Goal: Task Accomplishment & Management: Manage account settings

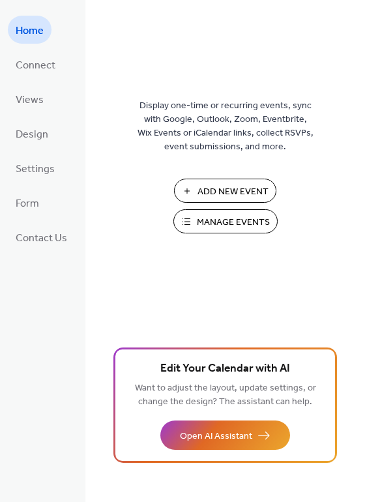
click at [206, 224] on span "Manage Events" at bounding box center [233, 223] width 73 height 14
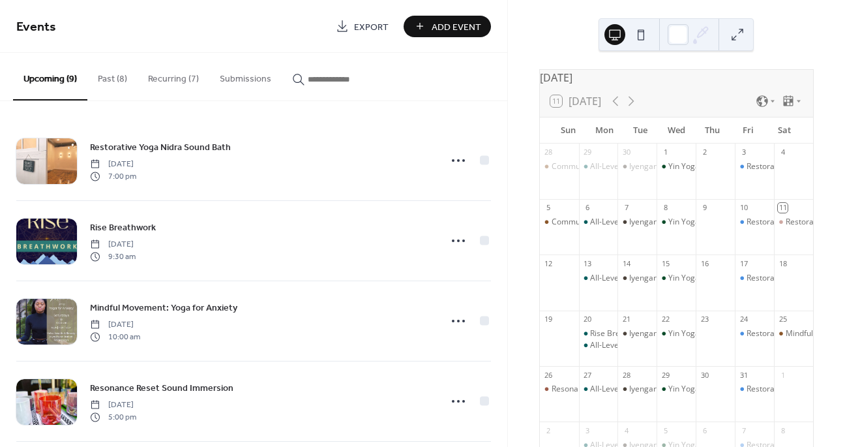
click at [166, 78] on button "Recurring (7)" at bounding box center [174, 76] width 72 height 46
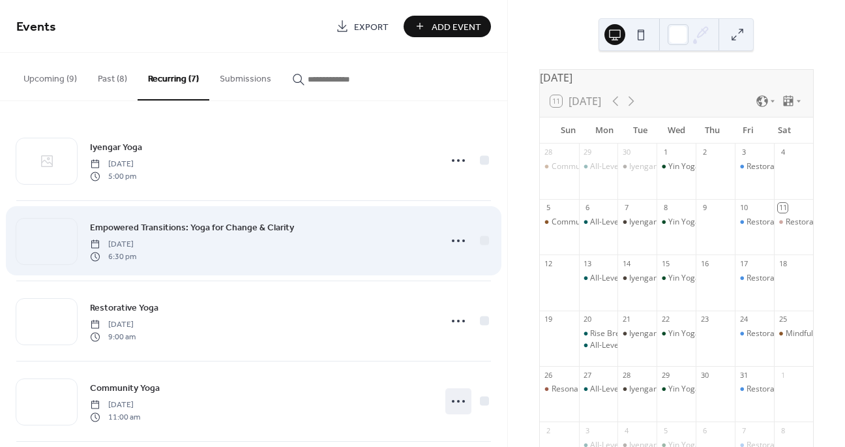
scroll to position [89, 0]
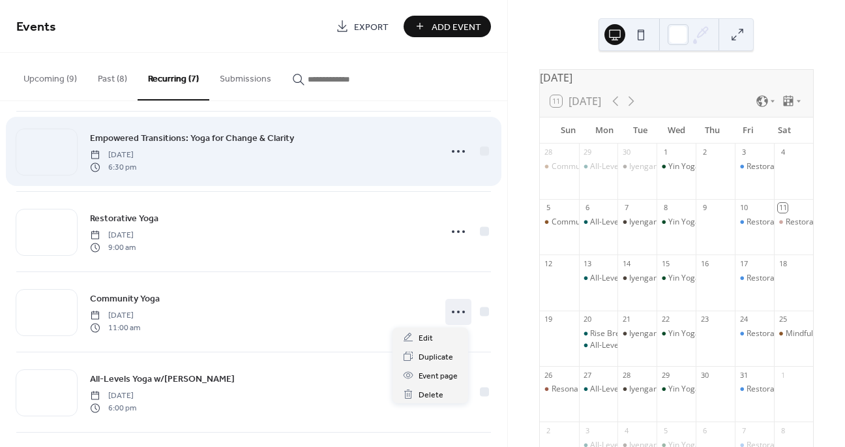
click at [455, 400] on body "Events Export Add Event Upcoming (9) Past (8) Recurring (7) Submissions Restora…" at bounding box center [422, 223] width 845 height 447
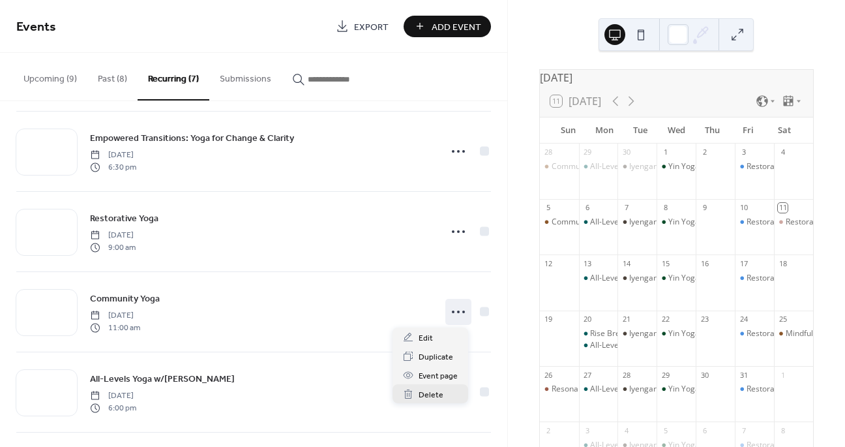
click at [456, 312] on icon at bounding box center [458, 311] width 21 height 21
click at [428, 355] on span "Duplicate" at bounding box center [436, 357] width 35 height 14
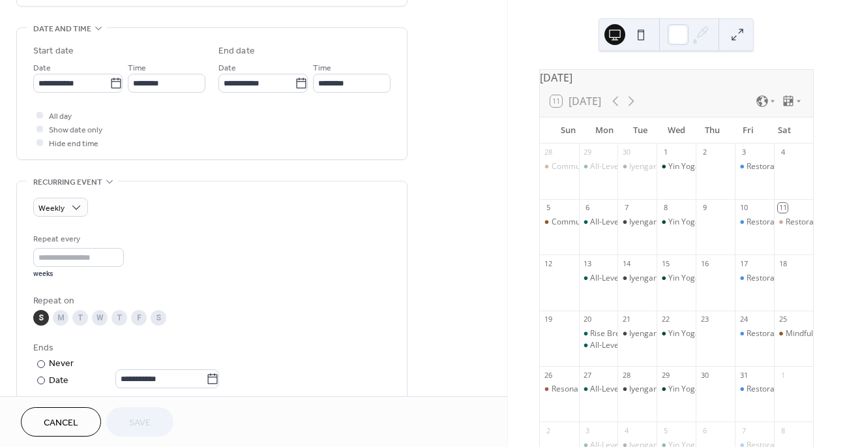
scroll to position [384, 0]
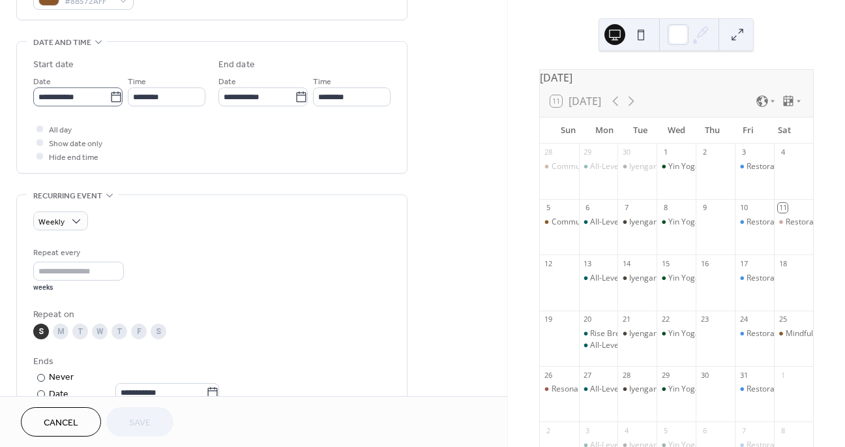
click at [115, 98] on icon at bounding box center [116, 97] width 13 height 13
click at [110, 98] on input "**********" at bounding box center [71, 96] width 76 height 19
click at [178, 128] on div "All day Show date only Hide end time" at bounding box center [211, 142] width 357 height 41
click at [183, 133] on div "All day Show date only Hide end time" at bounding box center [211, 142] width 357 height 41
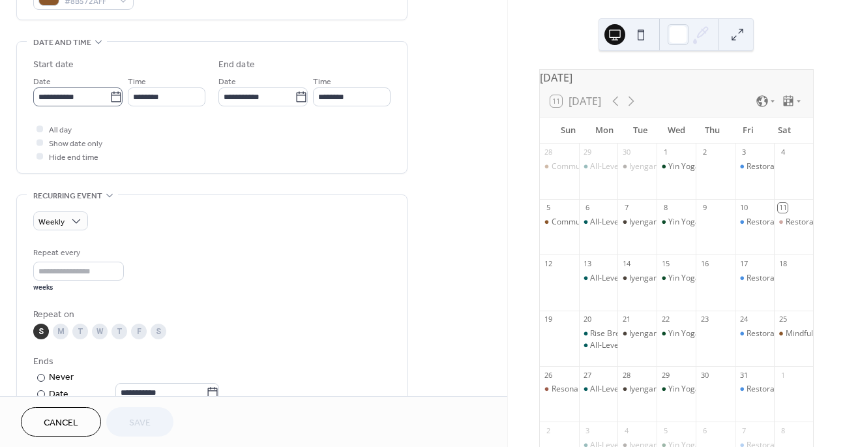
click at [113, 95] on icon at bounding box center [116, 96] width 10 height 10
click at [110, 95] on input "**********" at bounding box center [71, 96] width 76 height 19
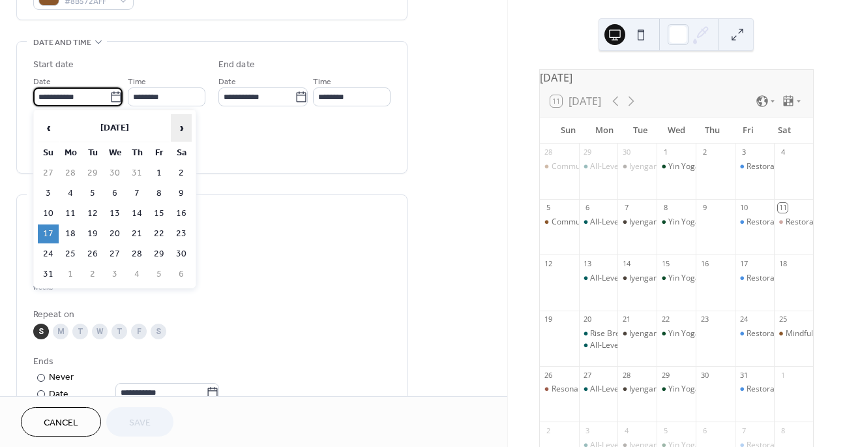
click at [182, 129] on span "›" at bounding box center [182, 128] width 20 height 26
click at [51, 210] on td "12" at bounding box center [48, 213] width 21 height 19
type input "**********"
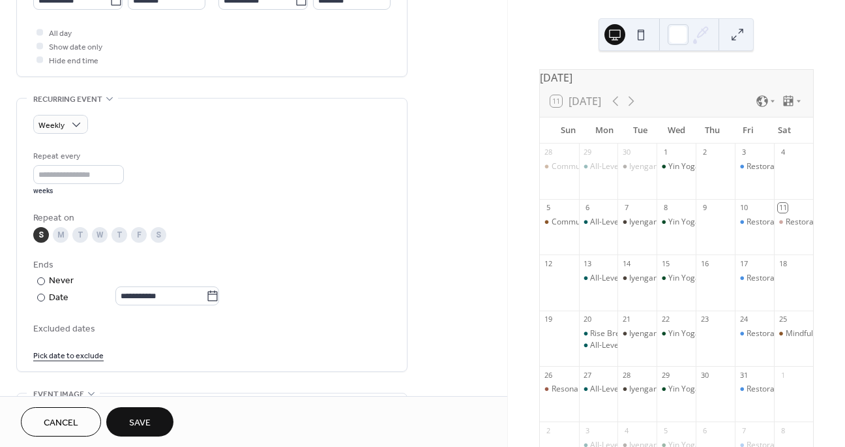
scroll to position [488, 0]
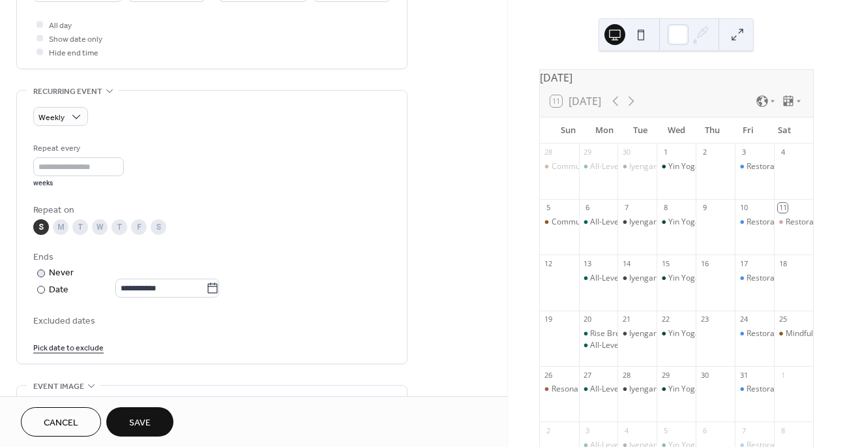
click at [218, 291] on icon at bounding box center [213, 287] width 10 height 10
click at [206, 291] on input "**********" at bounding box center [160, 288] width 91 height 19
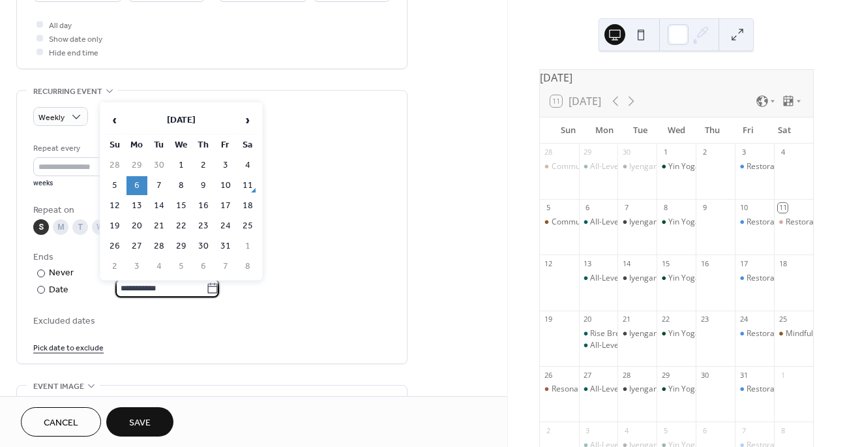
click at [250, 120] on span "›" at bounding box center [248, 120] width 20 height 26
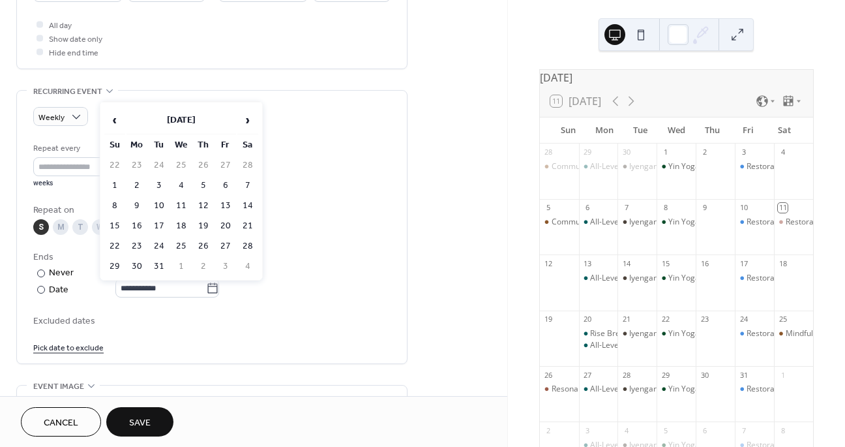
click at [250, 120] on span "›" at bounding box center [248, 120] width 20 height 26
click at [118, 185] on td "3" at bounding box center [114, 185] width 21 height 19
type input "**********"
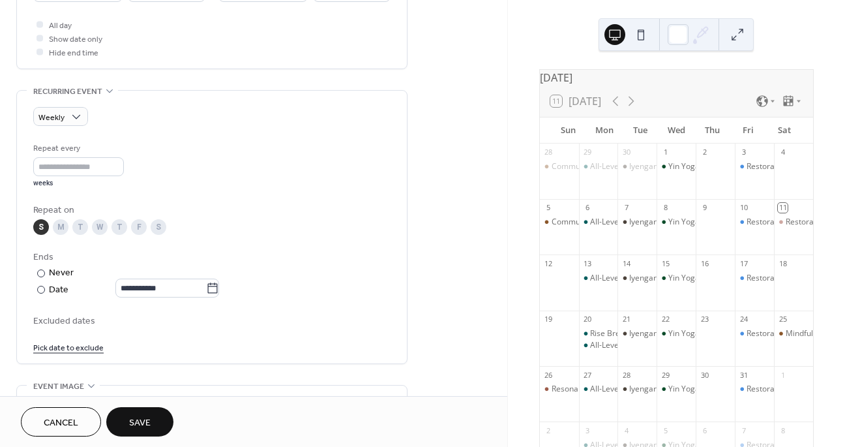
click at [67, 349] on link "Pick date to exclude" at bounding box center [68, 347] width 70 height 14
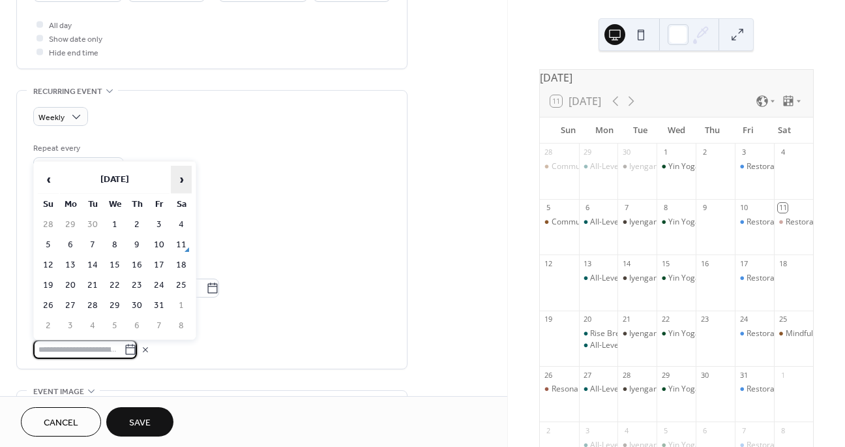
click at [187, 181] on span "›" at bounding box center [182, 179] width 20 height 26
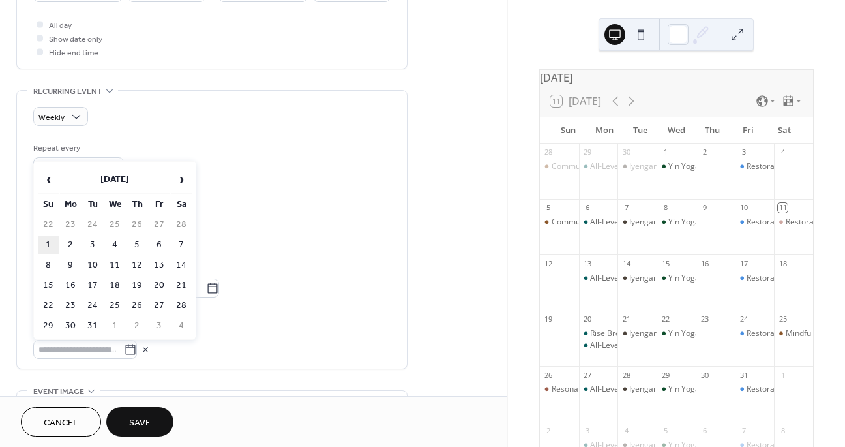
click at [44, 242] on td "1" at bounding box center [48, 244] width 21 height 19
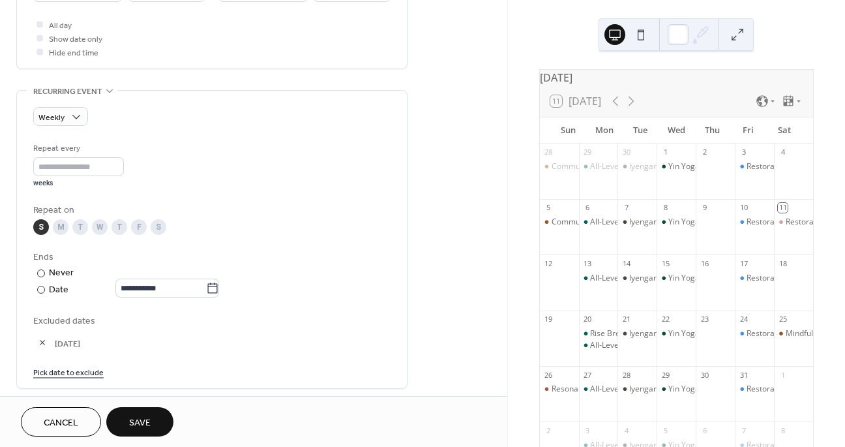
click at [63, 372] on link "Pick date to exclude" at bounding box center [68, 372] width 70 height 14
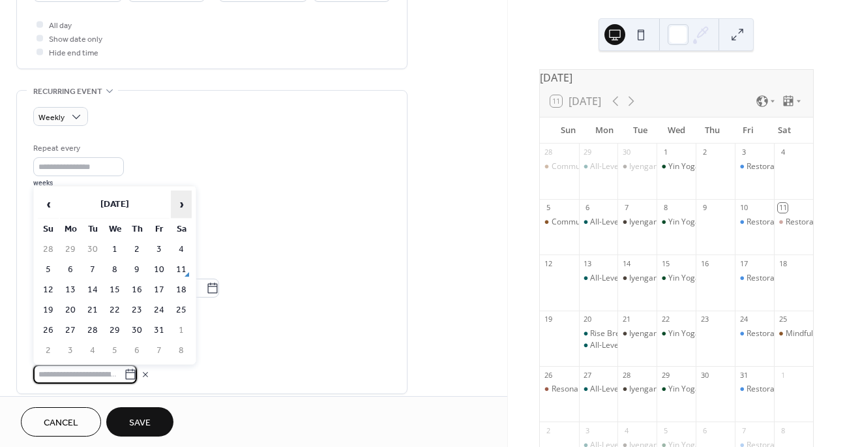
click at [174, 200] on span "›" at bounding box center [182, 204] width 20 height 26
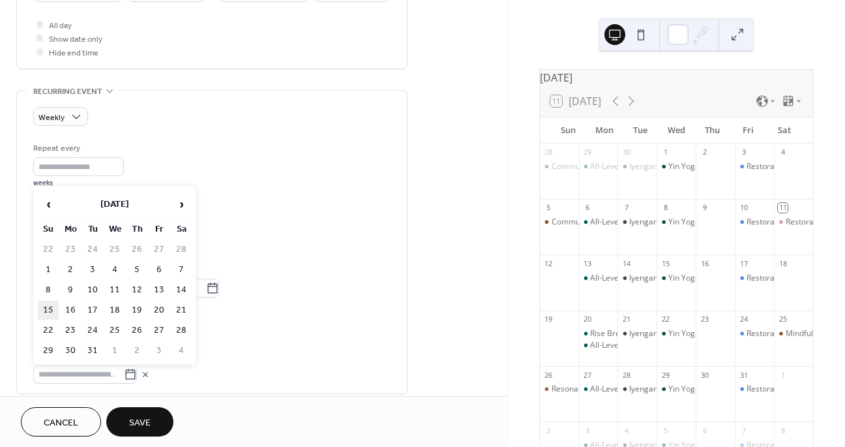
click at [46, 307] on td "15" at bounding box center [48, 310] width 21 height 19
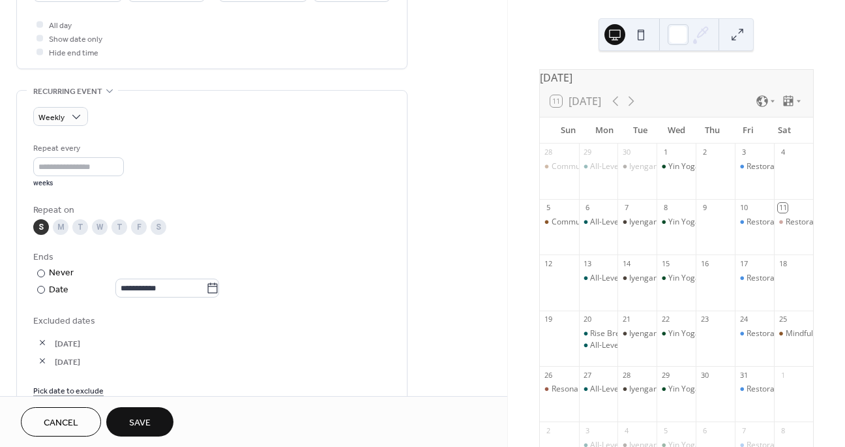
click at [72, 390] on link "Pick date to exclude" at bounding box center [68, 390] width 70 height 14
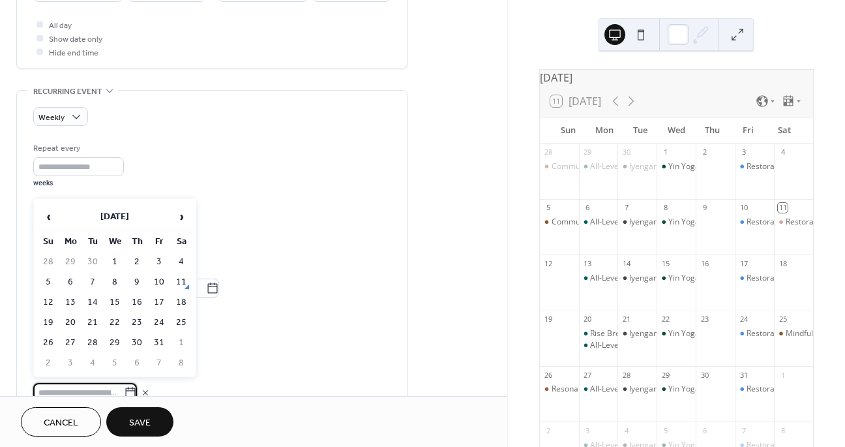
scroll to position [494, 0]
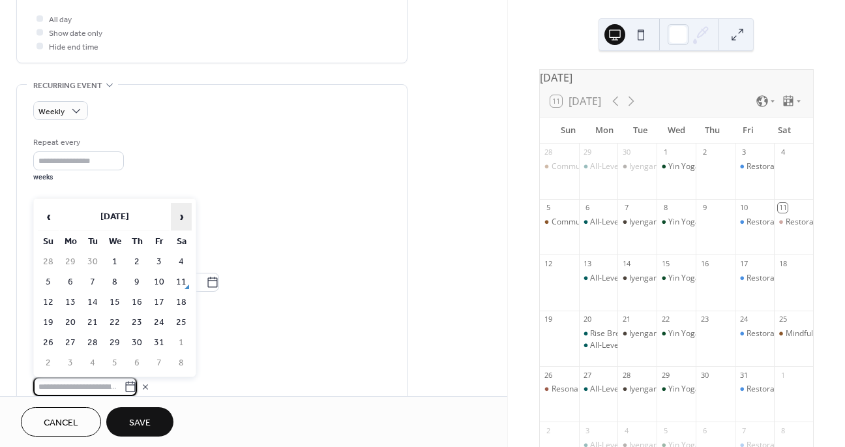
click at [182, 219] on span "›" at bounding box center [182, 217] width 20 height 26
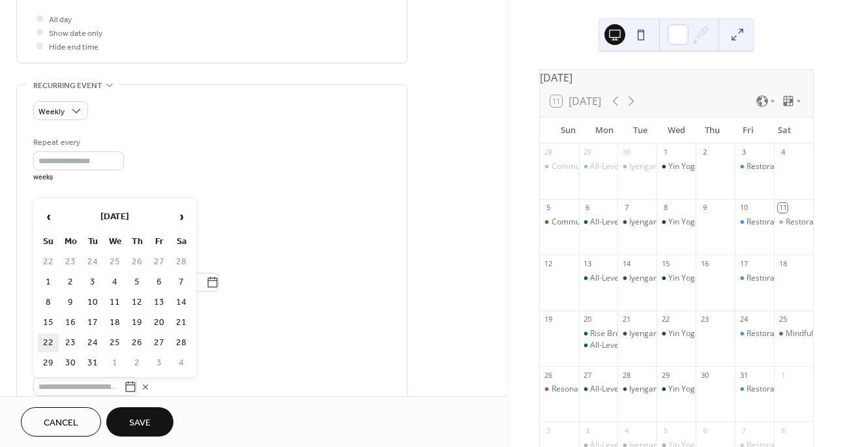
click at [50, 340] on td "22" at bounding box center [48, 342] width 21 height 19
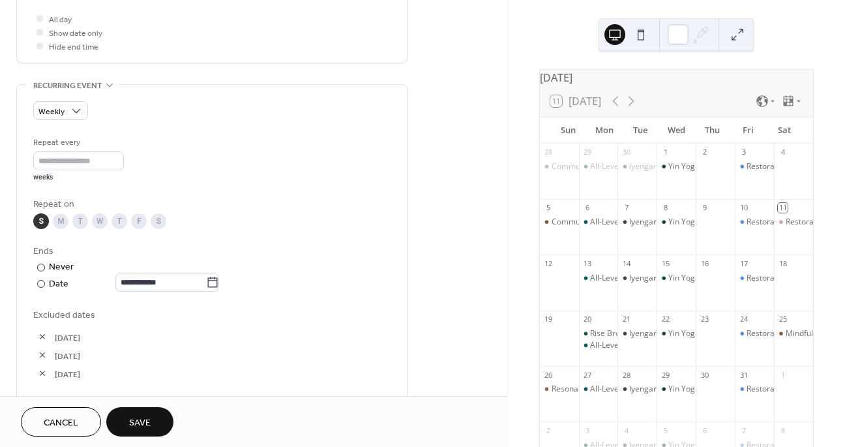
click at [153, 419] on button "Save" at bounding box center [139, 421] width 67 height 29
